Goal: Task Accomplishment & Management: Use online tool/utility

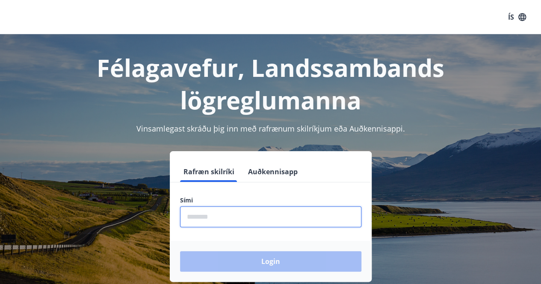
click at [200, 218] on input "phone" at bounding box center [270, 217] width 181 height 21
type input "********"
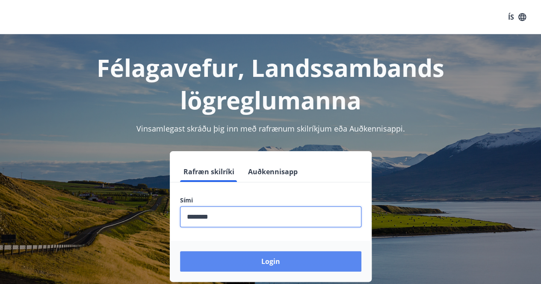
click at [241, 264] on button "Login" at bounding box center [270, 261] width 181 height 21
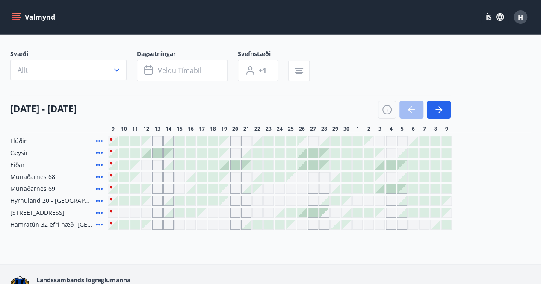
scroll to position [44, 0]
click at [443, 107] on icon "button" at bounding box center [439, 109] width 10 height 10
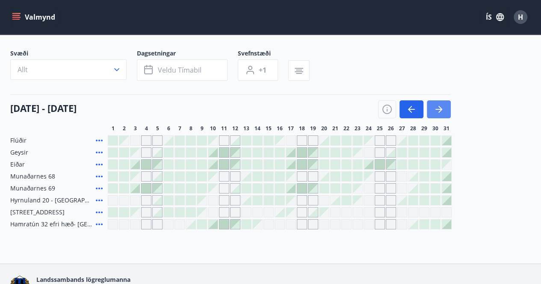
click at [443, 107] on icon "button" at bounding box center [439, 109] width 10 height 10
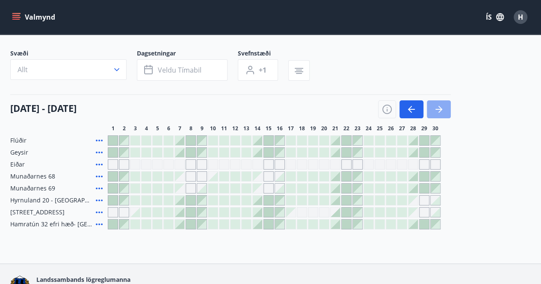
click at [443, 107] on icon "button" at bounding box center [439, 109] width 10 height 10
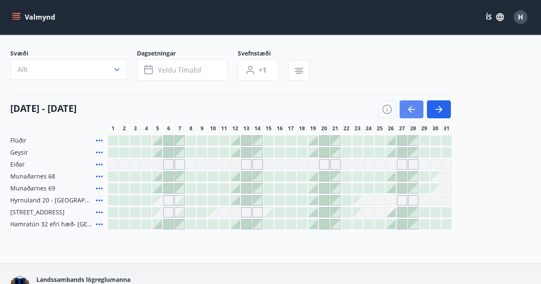
click at [410, 107] on icon "button" at bounding box center [410, 109] width 4 height 7
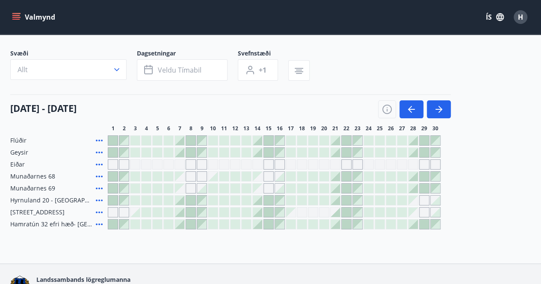
click at [488, 185] on div "Flúðir Geysir Eiðar Munaðarnes 68 Munaðarnes 69 Hyrnuland 20 - Akureyri Hátún 4…" at bounding box center [270, 183] width 520 height 94
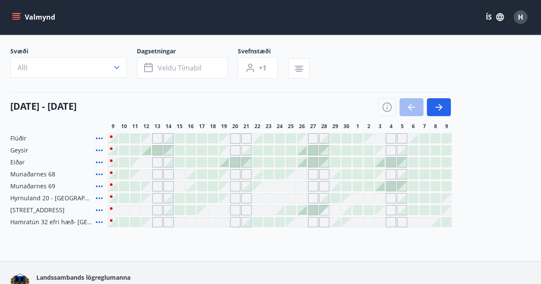
scroll to position [47, 0]
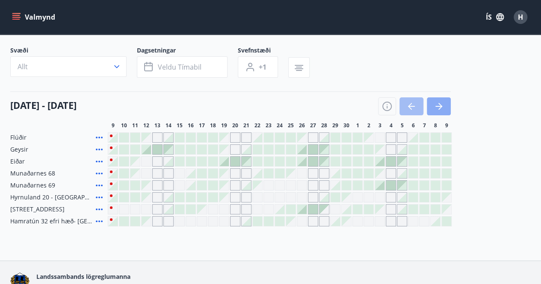
click at [442, 106] on icon "button" at bounding box center [439, 106] width 10 height 10
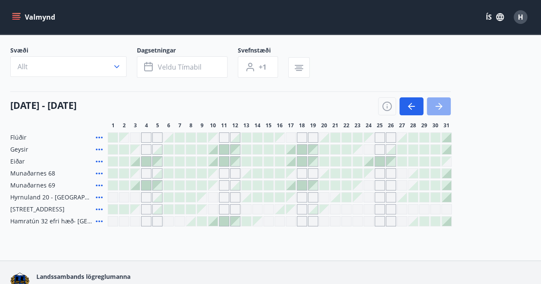
click at [438, 99] on button "button" at bounding box center [439, 106] width 24 height 18
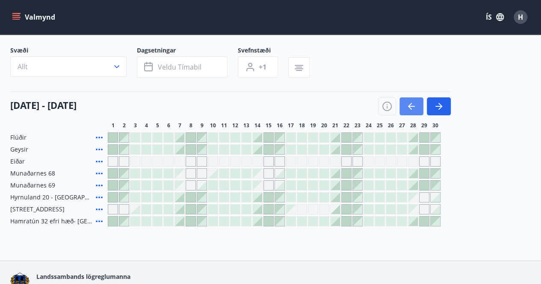
click at [417, 107] on button "button" at bounding box center [411, 106] width 24 height 18
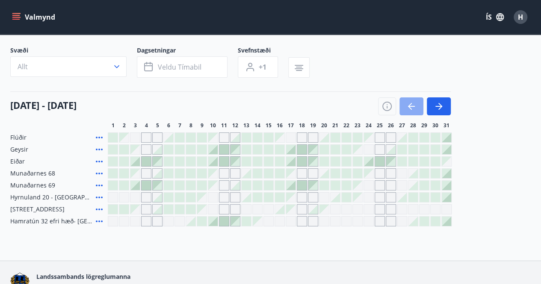
click at [407, 104] on icon "button" at bounding box center [411, 106] width 10 height 10
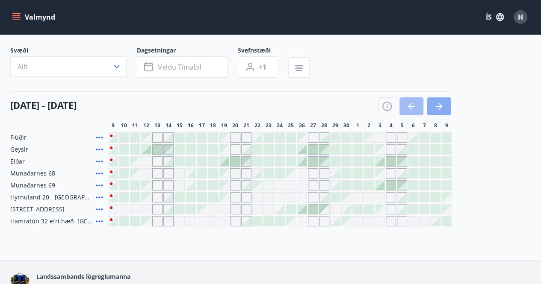
click at [434, 103] on icon "button" at bounding box center [439, 106] width 10 height 10
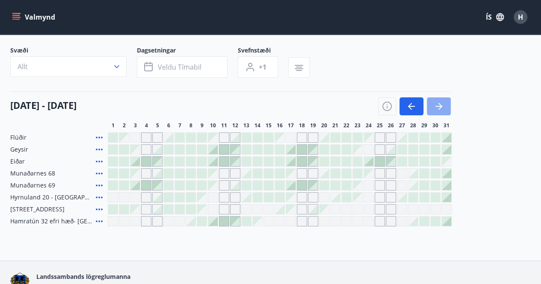
click at [434, 103] on icon "button" at bounding box center [439, 106] width 10 height 10
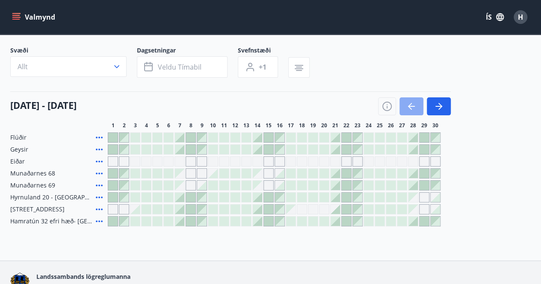
click at [415, 111] on button "button" at bounding box center [411, 106] width 24 height 18
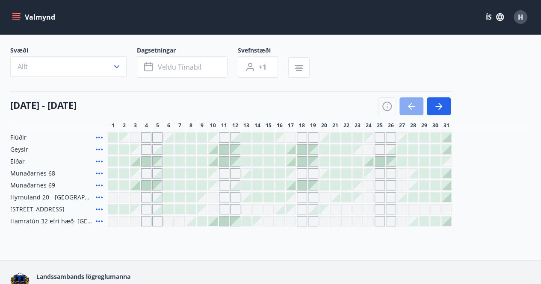
click at [415, 111] on button "button" at bounding box center [411, 106] width 24 height 18
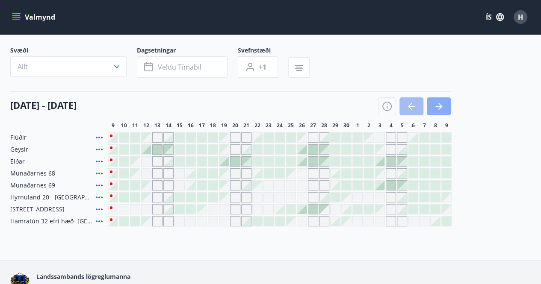
click at [441, 111] on icon "button" at bounding box center [439, 106] width 10 height 10
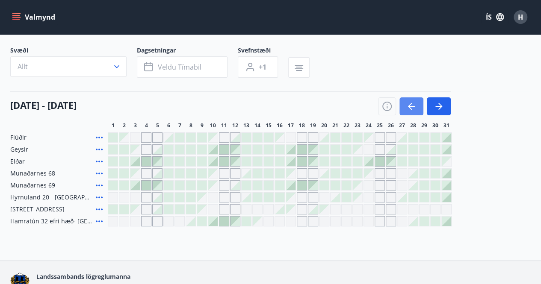
click at [410, 104] on icon "button" at bounding box center [410, 106] width 4 height 7
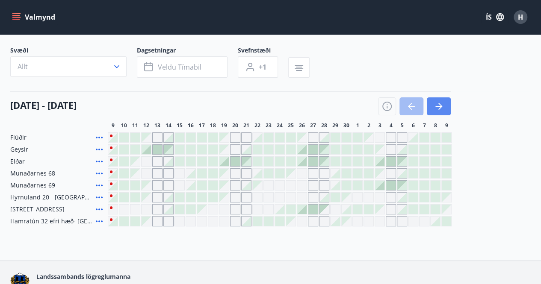
click at [438, 102] on icon "button" at bounding box center [439, 106] width 10 height 10
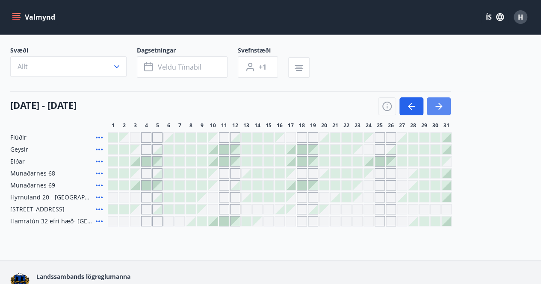
click at [438, 102] on icon "button" at bounding box center [439, 106] width 10 height 10
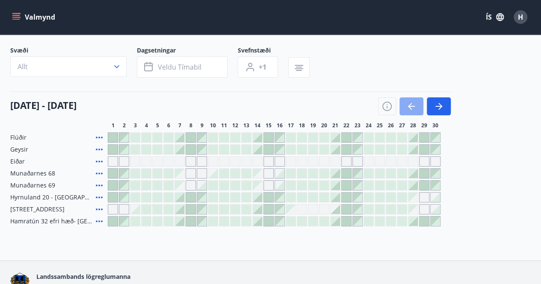
click at [416, 105] on icon "button" at bounding box center [411, 106] width 10 height 10
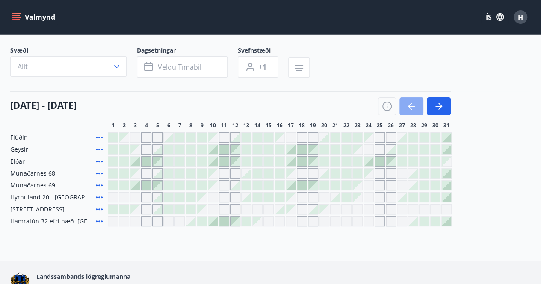
click at [416, 105] on icon "button" at bounding box center [411, 106] width 10 height 10
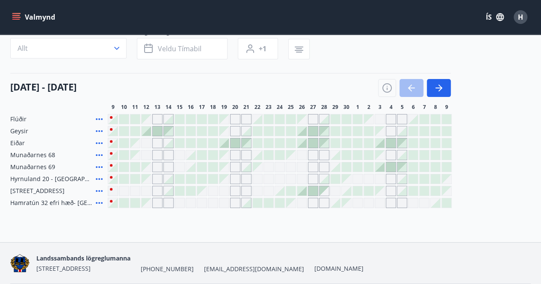
scroll to position [66, 0]
click at [439, 87] on icon "button" at bounding box center [438, 87] width 7 height 1
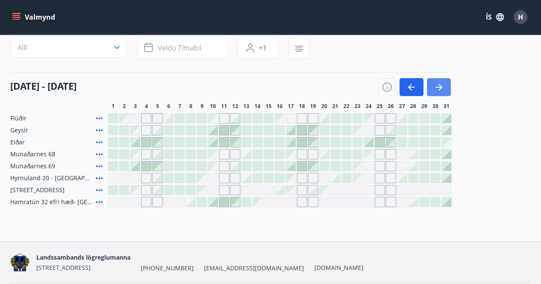
click at [439, 87] on icon "button" at bounding box center [438, 87] width 7 height 1
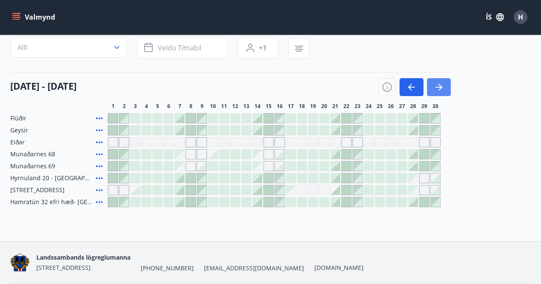
click at [444, 88] on button "button" at bounding box center [439, 87] width 24 height 18
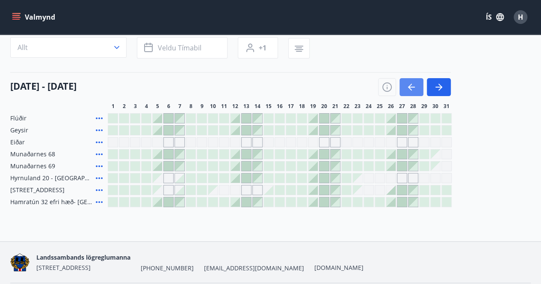
click at [416, 82] on button "button" at bounding box center [411, 87] width 24 height 18
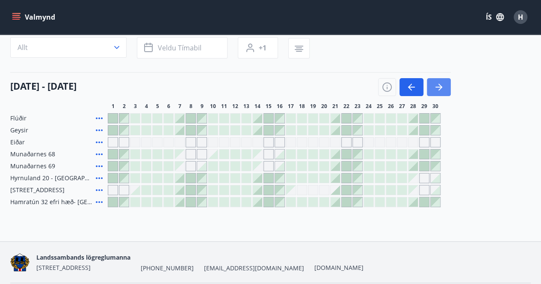
click at [443, 89] on icon "button" at bounding box center [439, 87] width 10 height 10
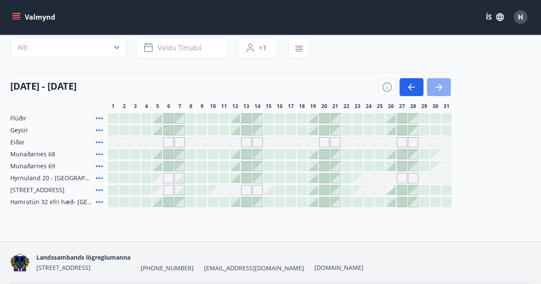
click at [443, 89] on icon "button" at bounding box center [439, 87] width 10 height 10
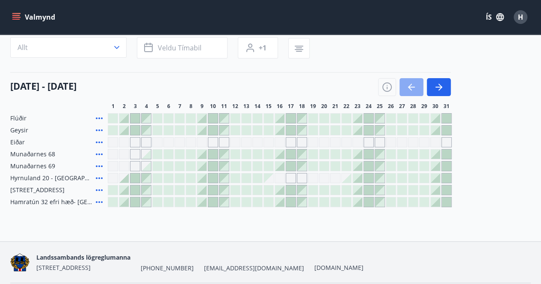
click at [412, 86] on icon "button" at bounding box center [411, 87] width 10 height 10
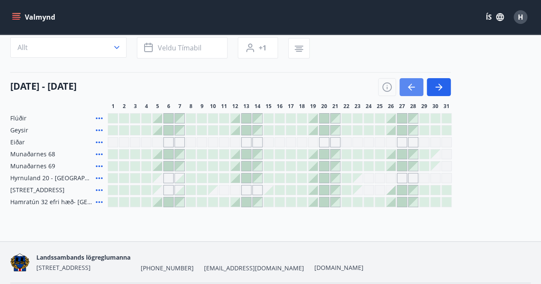
click at [412, 86] on icon "button" at bounding box center [411, 87] width 10 height 10
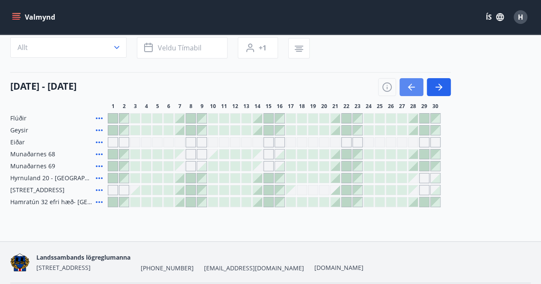
click at [412, 86] on icon "button" at bounding box center [411, 87] width 10 height 10
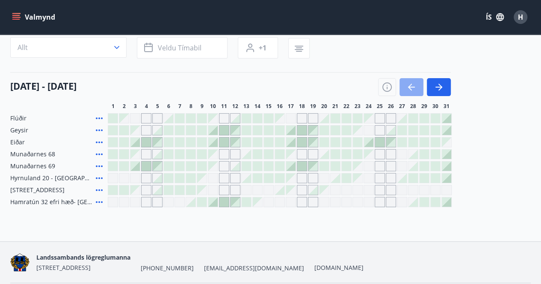
click at [406, 87] on icon "button" at bounding box center [411, 87] width 10 height 10
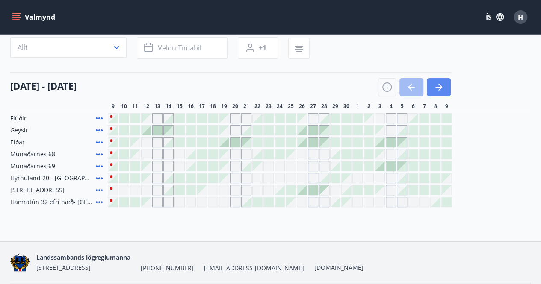
click at [441, 89] on icon "button" at bounding box center [439, 87] width 10 height 10
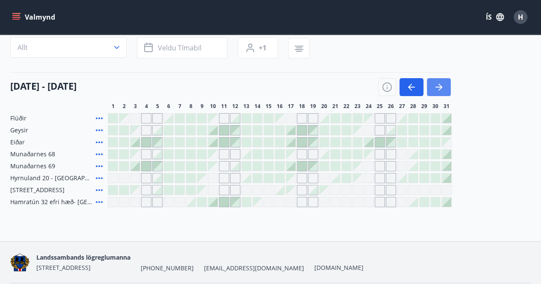
click at [447, 88] on button "button" at bounding box center [439, 87] width 24 height 18
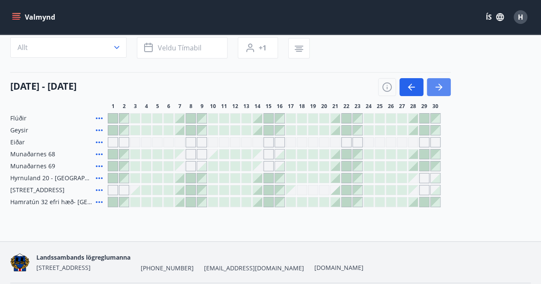
click at [440, 87] on icon "button" at bounding box center [438, 87] width 7 height 1
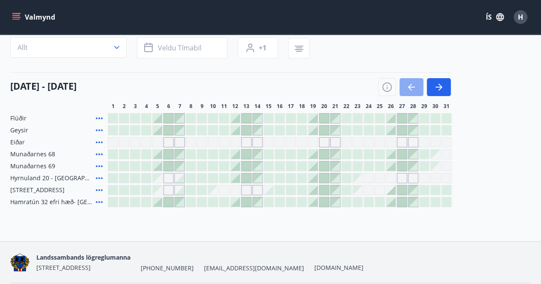
click at [414, 83] on icon "button" at bounding box center [411, 87] width 10 height 10
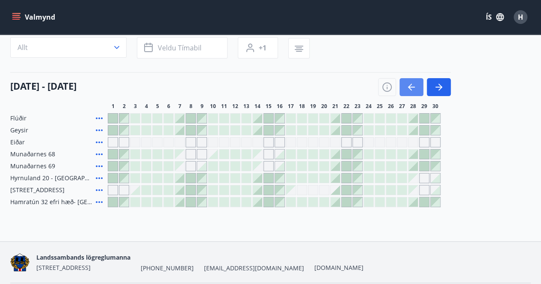
click at [414, 83] on icon "button" at bounding box center [411, 87] width 10 height 10
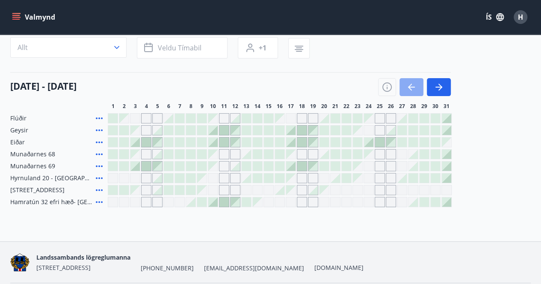
click at [414, 83] on icon "button" at bounding box center [411, 87] width 10 height 10
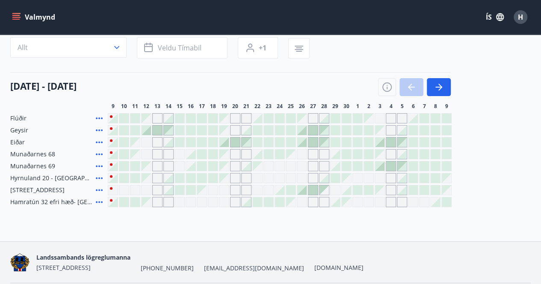
click at [414, 83] on div at bounding box center [414, 87] width 73 height 18
click at [437, 87] on icon "button" at bounding box center [438, 87] width 7 height 1
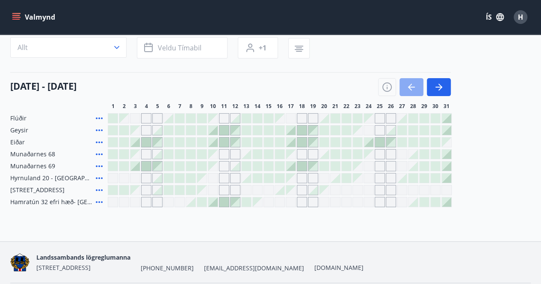
click at [410, 86] on icon "button" at bounding box center [411, 87] width 10 height 10
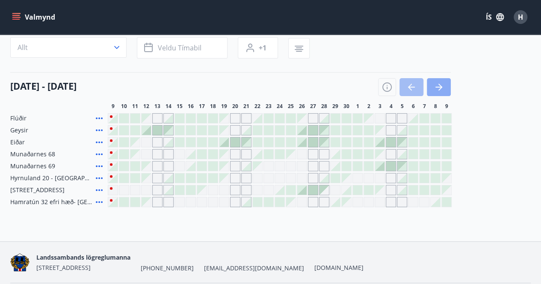
click at [441, 83] on icon "button" at bounding box center [439, 87] width 10 height 10
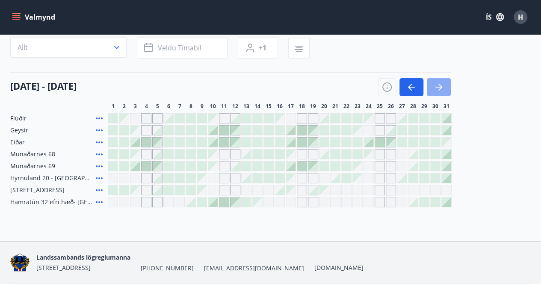
click at [439, 87] on icon "button" at bounding box center [438, 87] width 7 height 1
